Goal: Find specific page/section: Find specific page/section

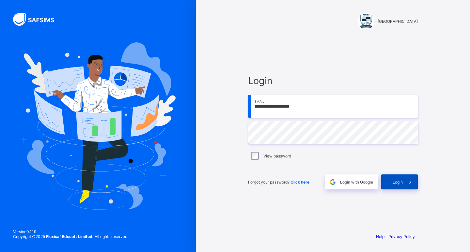
drag, startPoint x: 458, startPoint y: 230, endPoint x: 398, endPoint y: 182, distance: 77.5
click at [398, 182] on span "Login" at bounding box center [397, 182] width 10 height 5
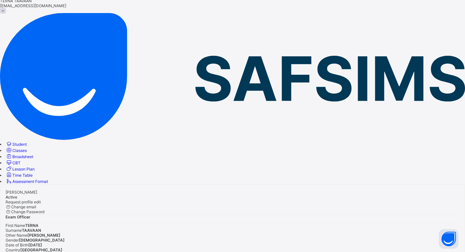
scroll to position [26, 0]
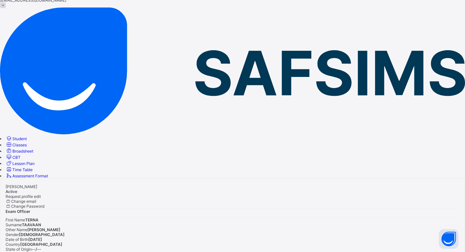
click at [27, 136] on span "Student" at bounding box center [19, 138] width 14 height 5
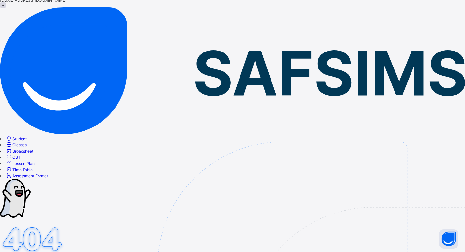
click at [24, 136] on link "Student" at bounding box center [16, 138] width 21 height 5
click at [27, 136] on span "Student" at bounding box center [19, 138] width 14 height 5
click at [6, 136] on link "Student" at bounding box center [16, 138] width 21 height 5
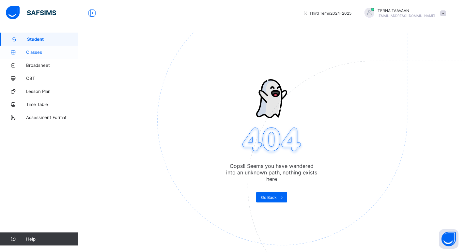
scroll to position [26, 0]
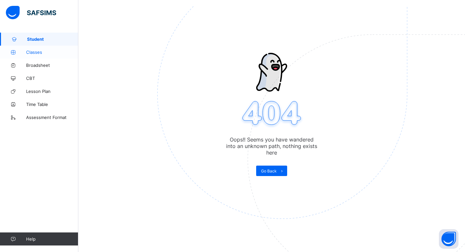
click at [30, 52] on span "Classes" at bounding box center [52, 52] width 52 height 5
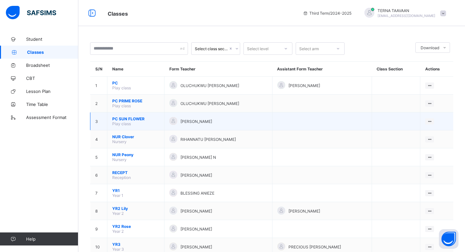
drag, startPoint x: 433, startPoint y: 85, endPoint x: 296, endPoint y: 124, distance: 142.4
click at [296, 124] on td at bounding box center [321, 122] width 99 height 18
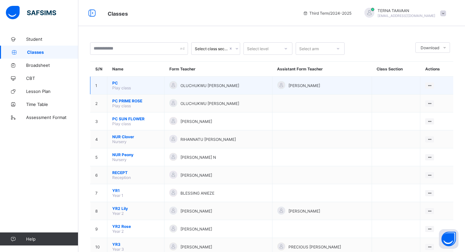
click at [115, 83] on span "PC" at bounding box center [135, 83] width 47 height 5
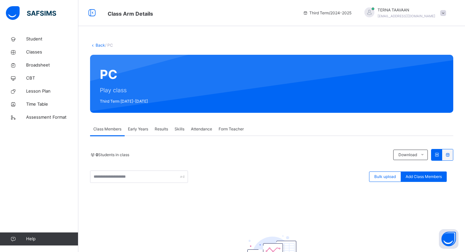
click at [38, 154] on div "Student Classes Broadsheet CBT Lesson Plan Time Table Assessment Format Help" at bounding box center [39, 139] width 78 height 226
click at [38, 40] on span "Student" at bounding box center [52, 39] width 52 height 7
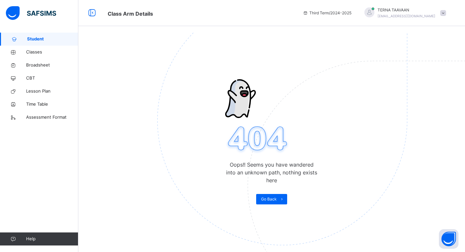
click at [182, 152] on img at bounding box center [327, 152] width 340 height 315
click at [156, 123] on div "Oops!! Seems you have wandered into an unknown path, nothing exists here Go Back" at bounding box center [271, 159] width 386 height 252
click at [350, 14] on span "Third Term / [DATE]-[DATE]" at bounding box center [327, 13] width 49 height 6
click at [339, 15] on span "Third Term / [DATE]-[DATE]" at bounding box center [327, 13] width 49 height 6
click at [92, 13] on icon at bounding box center [91, 13] width 11 height 12
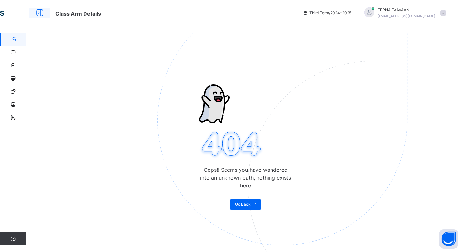
click at [38, 12] on icon at bounding box center [39, 13] width 11 height 12
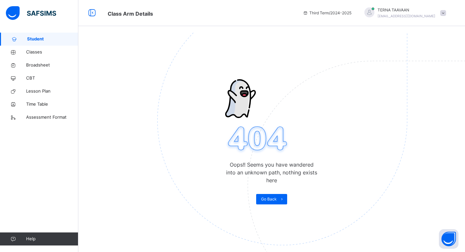
click at [40, 38] on span "Student" at bounding box center [52, 39] width 51 height 7
click at [446, 13] on span at bounding box center [443, 13] width 6 height 6
click at [303, 53] on img at bounding box center [327, 152] width 340 height 315
click at [351, 15] on span "Third Term / [DATE]-[DATE]" at bounding box center [327, 13] width 49 height 6
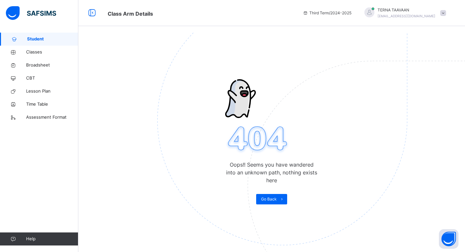
click at [374, 10] on div at bounding box center [369, 13] width 10 height 10
click at [288, 51] on img at bounding box center [327, 152] width 340 height 315
click at [41, 41] on span "Student" at bounding box center [52, 39] width 51 height 7
click at [130, 15] on span "Class Arm Details" at bounding box center [130, 13] width 45 height 7
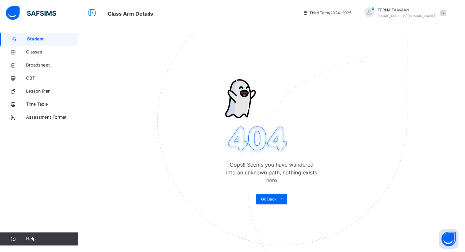
click at [342, 11] on span "Third Term / [DATE]-[DATE]" at bounding box center [327, 13] width 49 height 6
click at [351, 11] on span "Third Term / [DATE]-[DATE]" at bounding box center [327, 13] width 49 height 6
drag, startPoint x: 373, startPoint y: 11, endPoint x: 347, endPoint y: 8, distance: 26.5
click at [351, 11] on span "Third Term / [DATE]-[DATE]" at bounding box center [327, 13] width 49 height 6
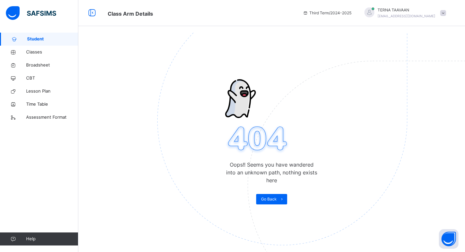
drag, startPoint x: 377, startPoint y: 10, endPoint x: 213, endPoint y: 30, distance: 165.6
click at [354, 12] on div "Third Term / [DATE]-[DATE]" at bounding box center [326, 13] width 55 height 26
drag, startPoint x: 155, startPoint y: 85, endPoint x: 144, endPoint y: 83, distance: 11.2
click at [155, 85] on div "Oops!! Seems you have wandered into an unknown path, nothing exists here Go Back" at bounding box center [271, 159] width 386 height 252
